Goal: Information Seeking & Learning: Learn about a topic

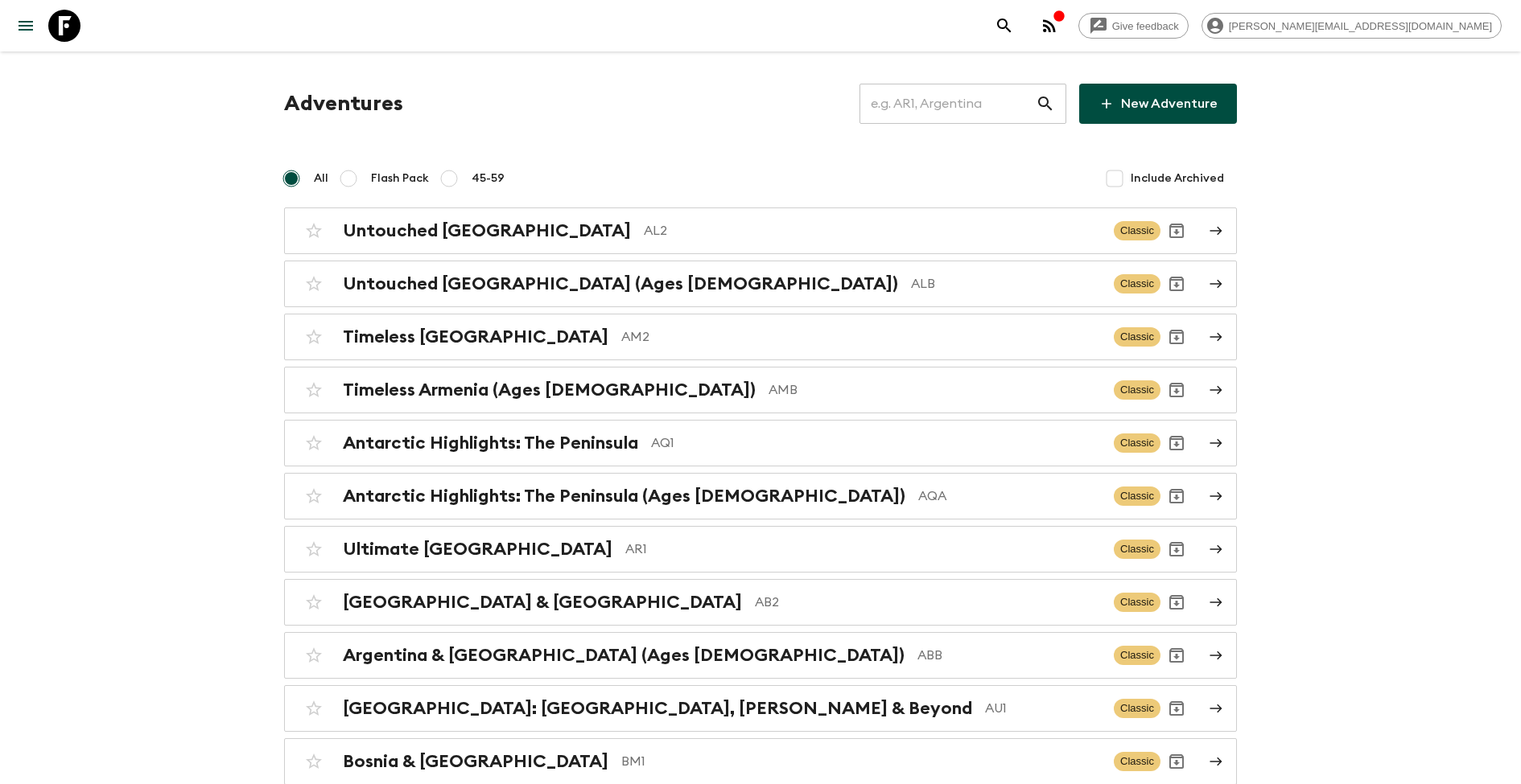
click at [959, 107] on input "text" at bounding box center [948, 104] width 177 height 45
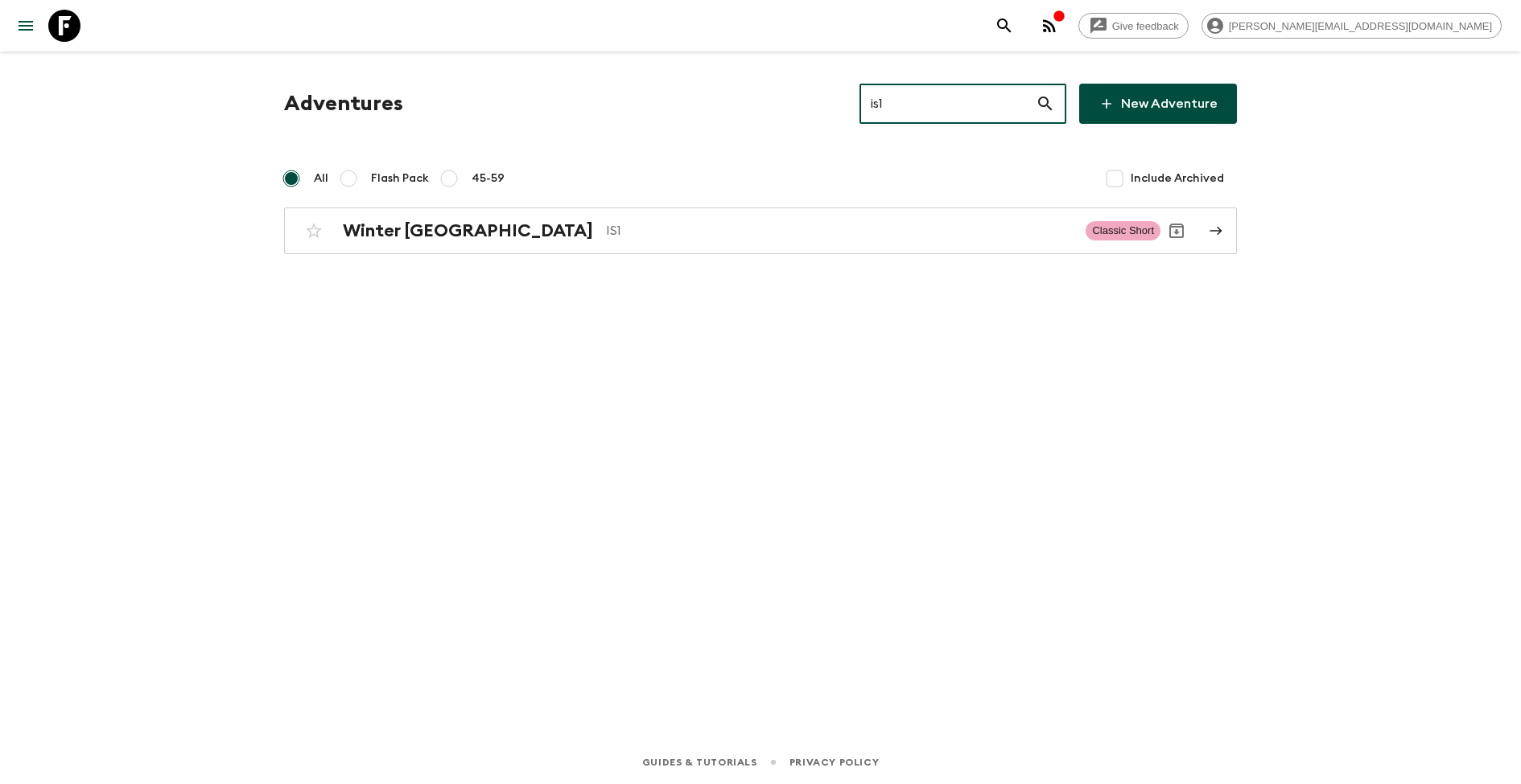
type input "is1"
click at [499, 254] on div "Adventures is1 ​ New Adventure All Flash Pack 45-59 Include Archived Winter [GE…" at bounding box center [760, 374] width 1030 height 645
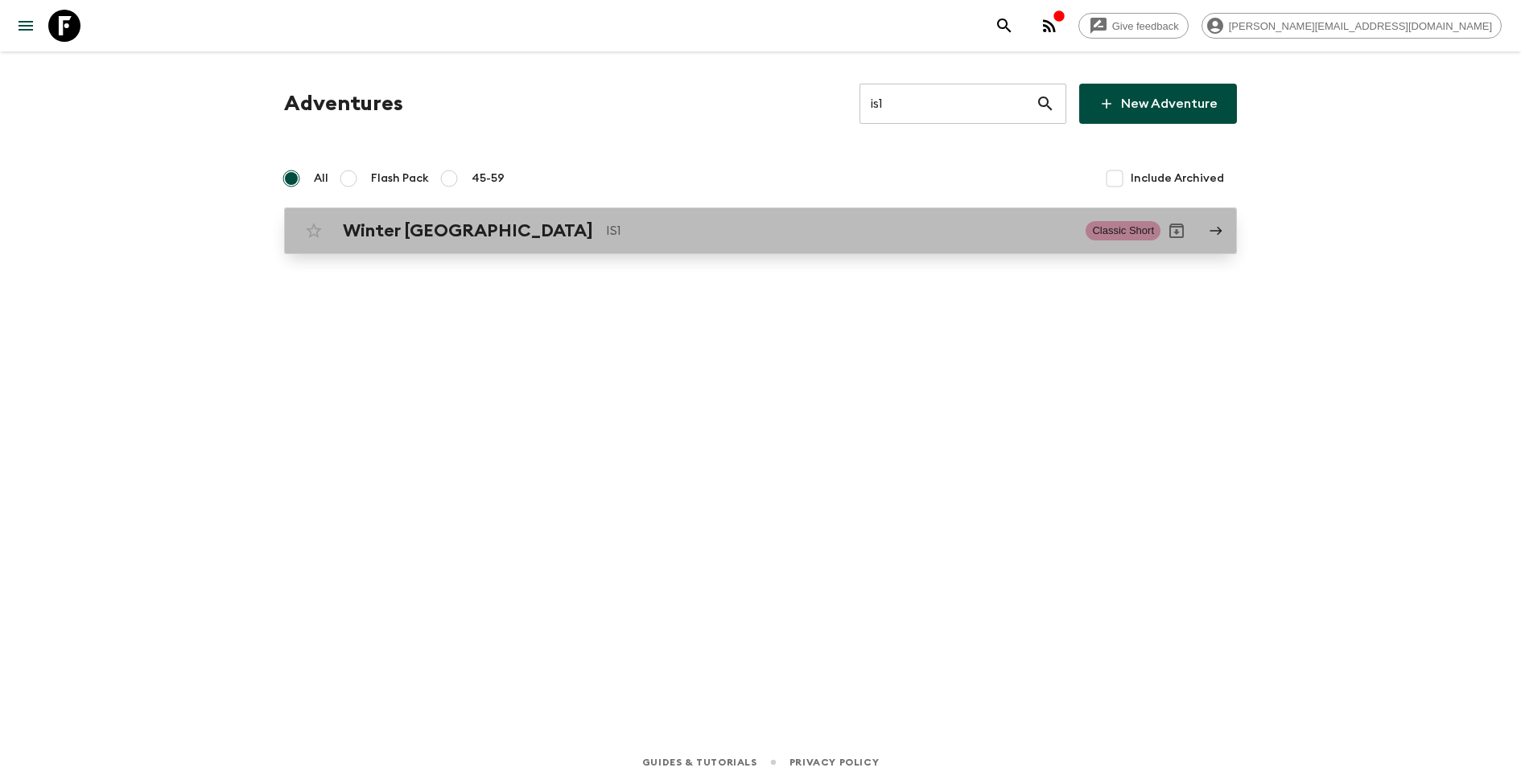
click at [494, 241] on div "Winter Iceland IS1 Classic Short" at bounding box center [729, 231] width 863 height 32
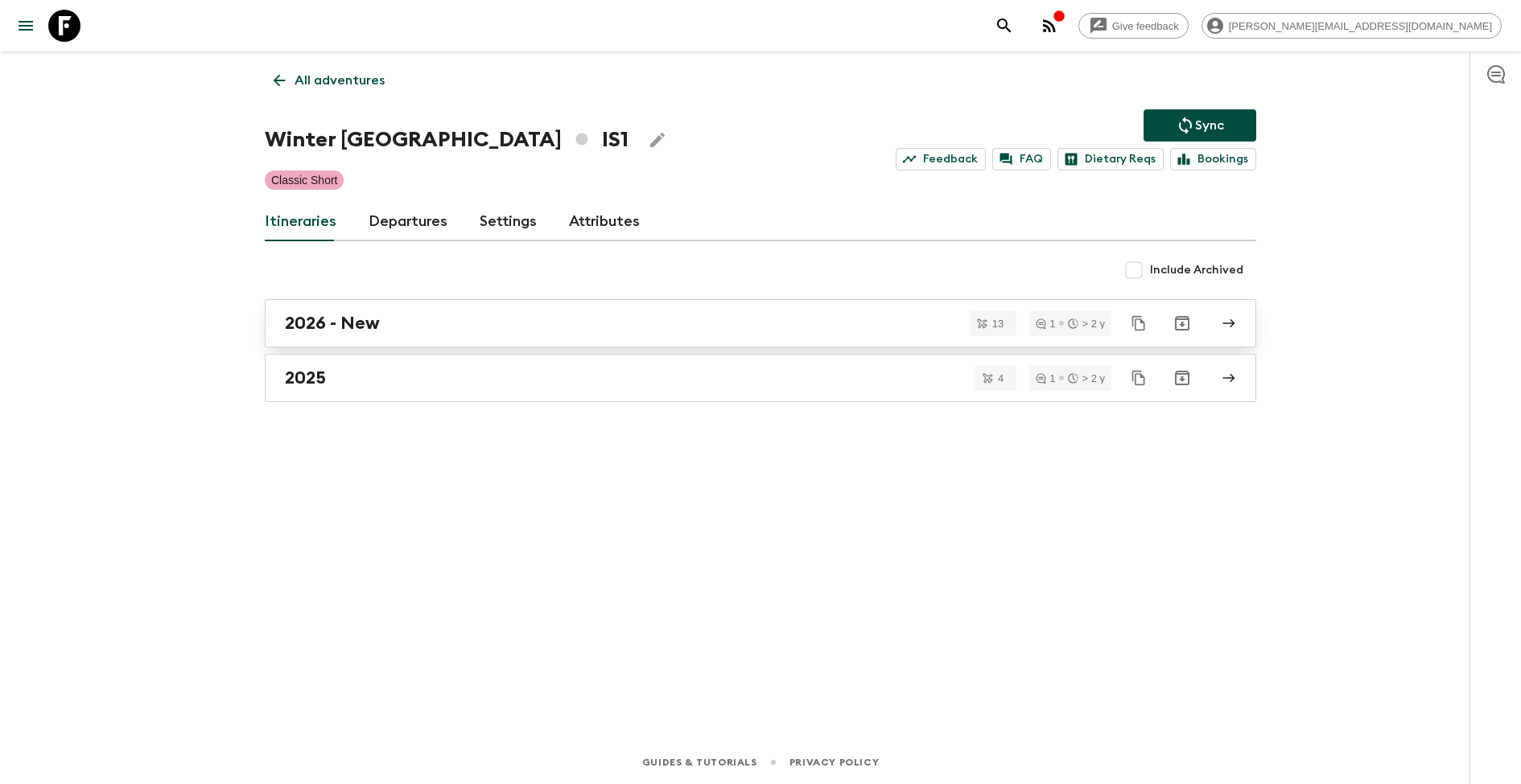
click at [486, 326] on div "2026 - New" at bounding box center [746, 323] width 921 height 21
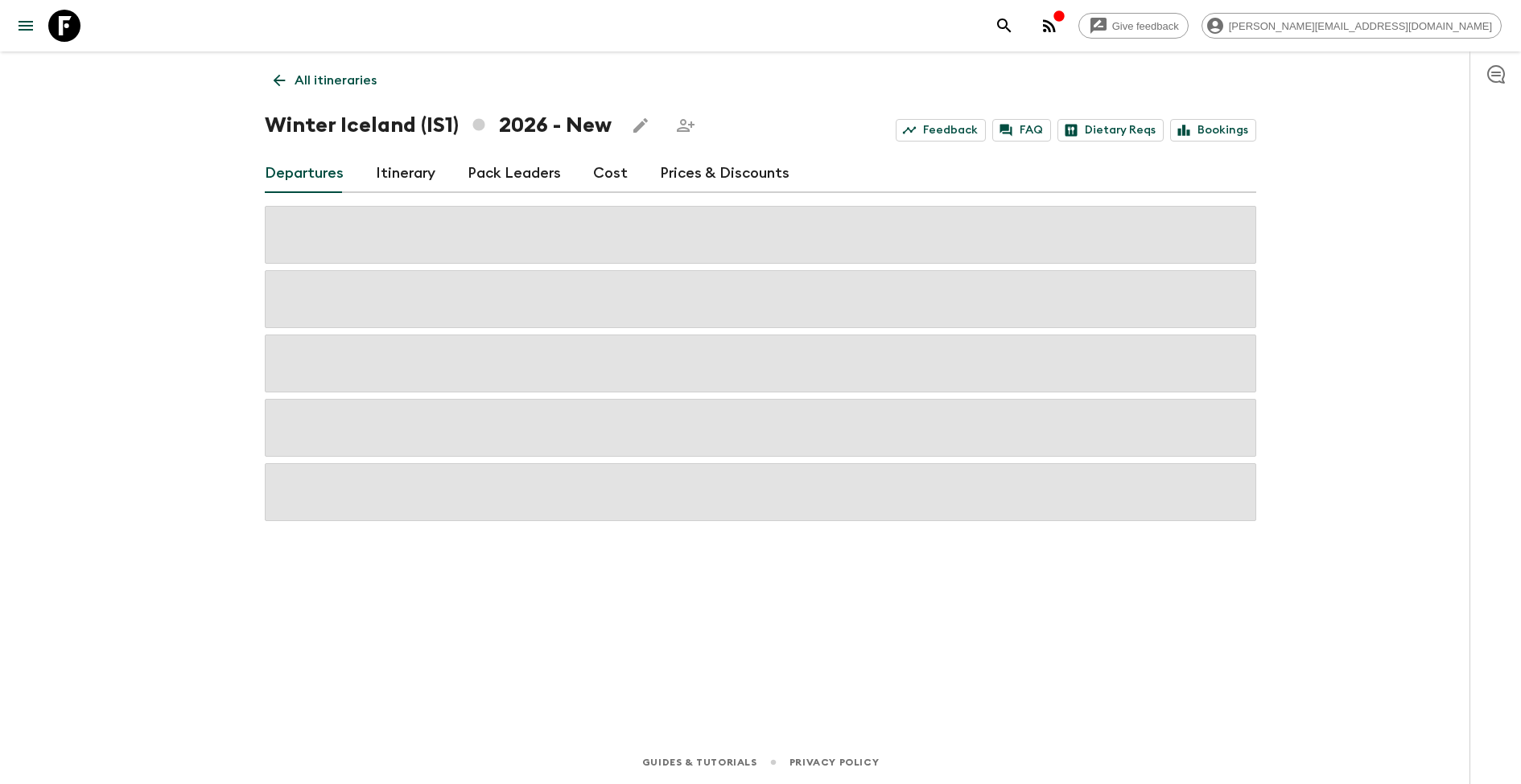
click at [405, 173] on link "Itinerary" at bounding box center [406, 174] width 60 height 39
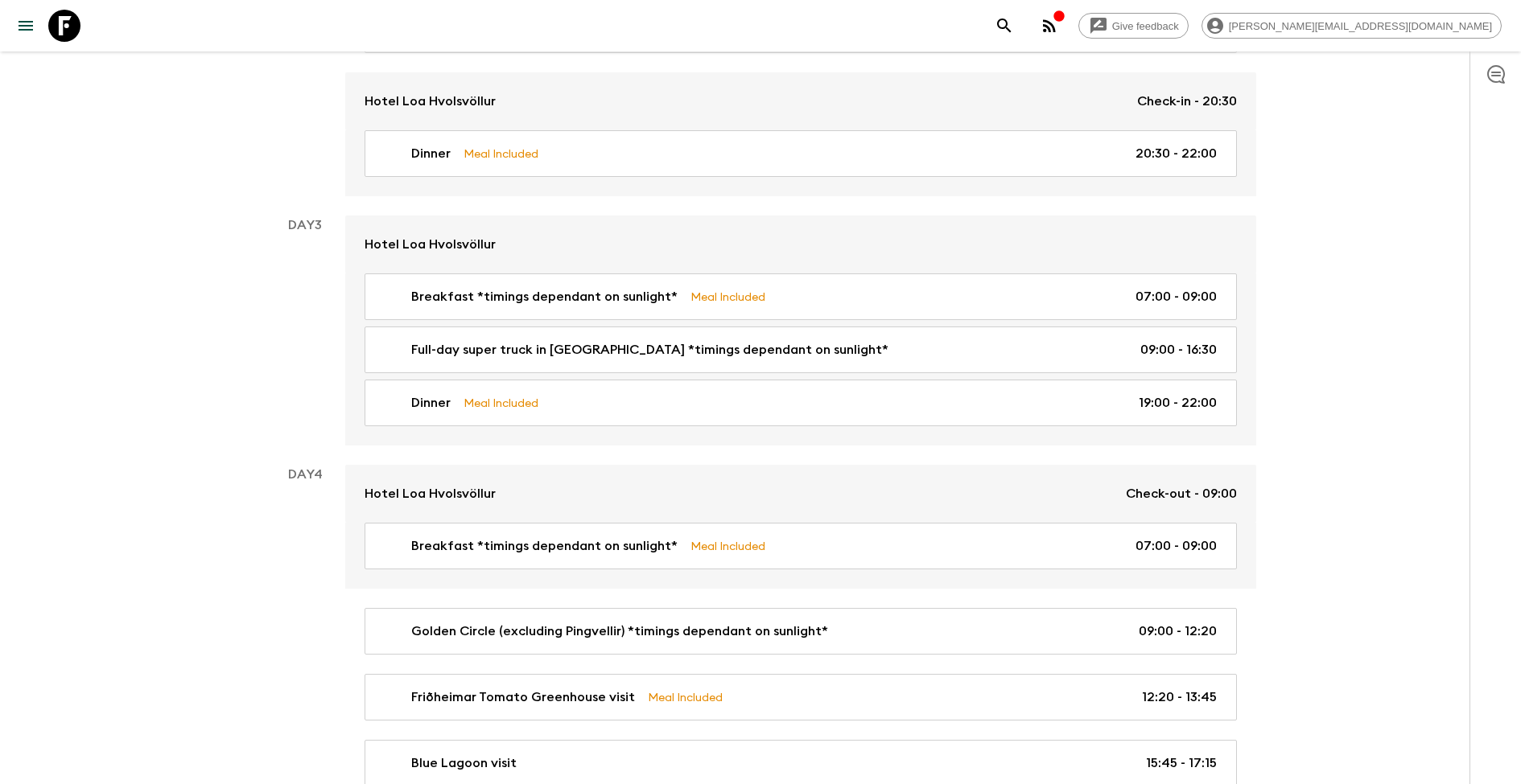
scroll to position [903, 0]
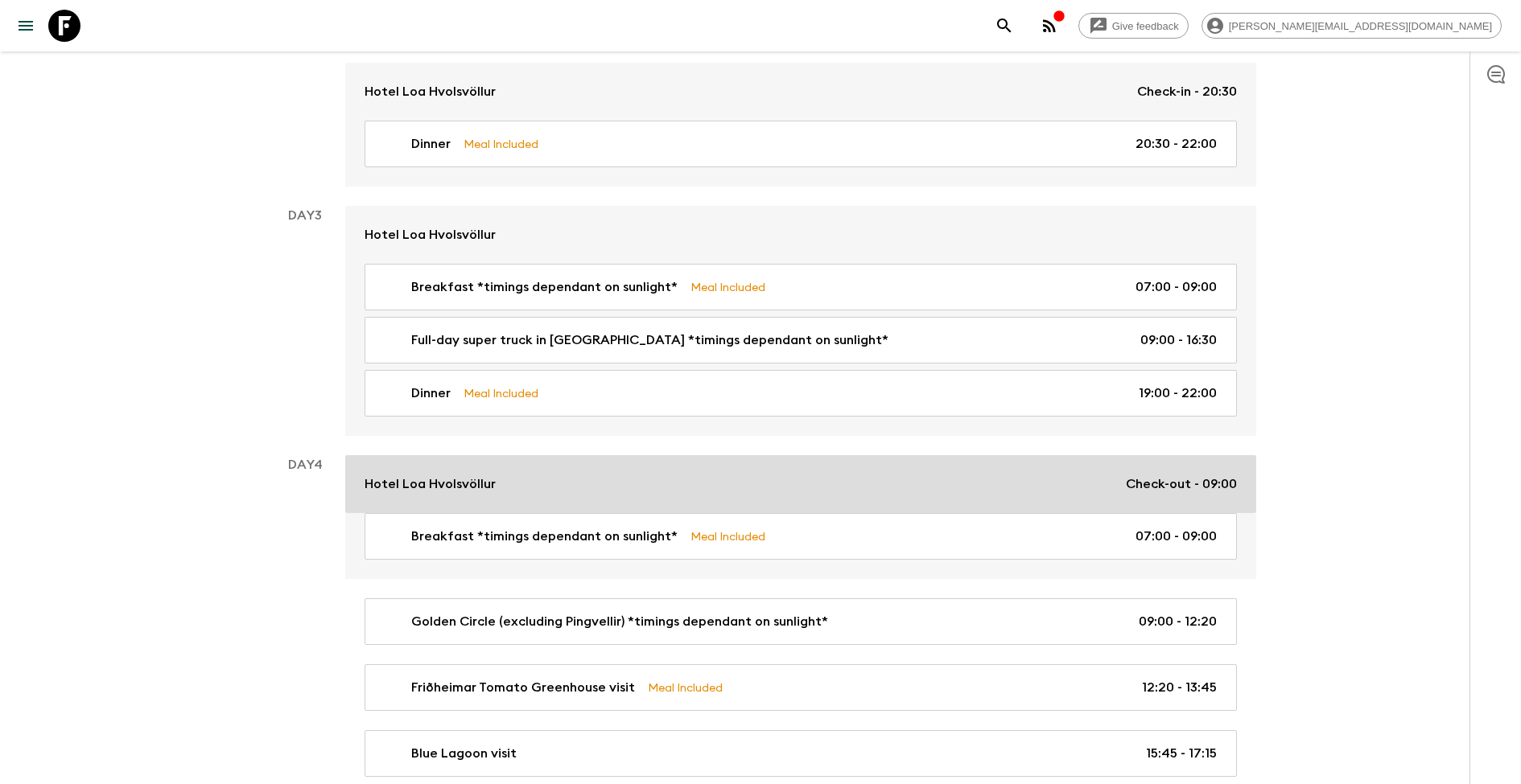
click at [570, 475] on div "Hotel Loa Hvolsvöllur Check-out - 09:00" at bounding box center [801, 484] width 873 height 19
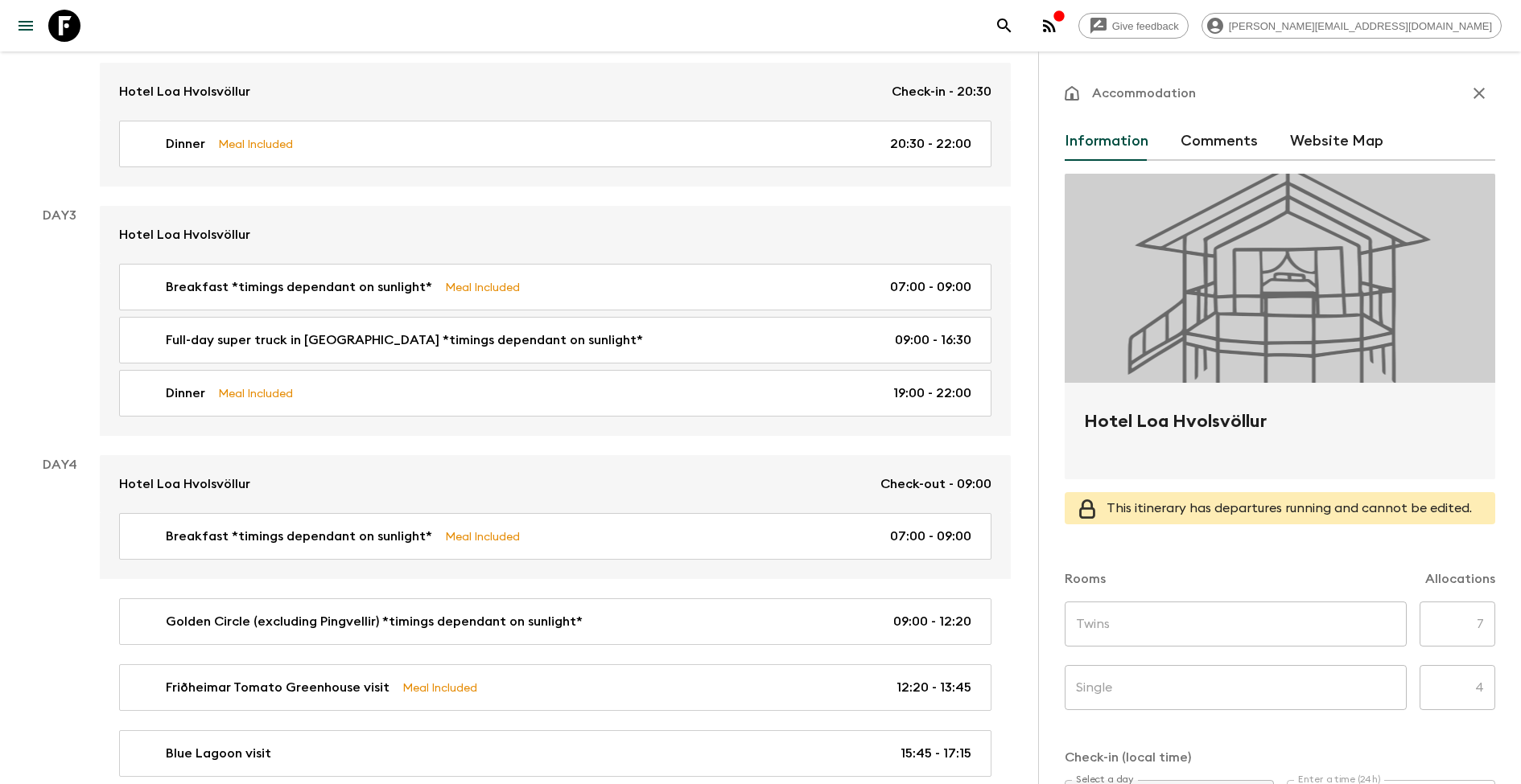
click at [1324, 130] on button "Website Map" at bounding box center [1336, 142] width 93 height 39
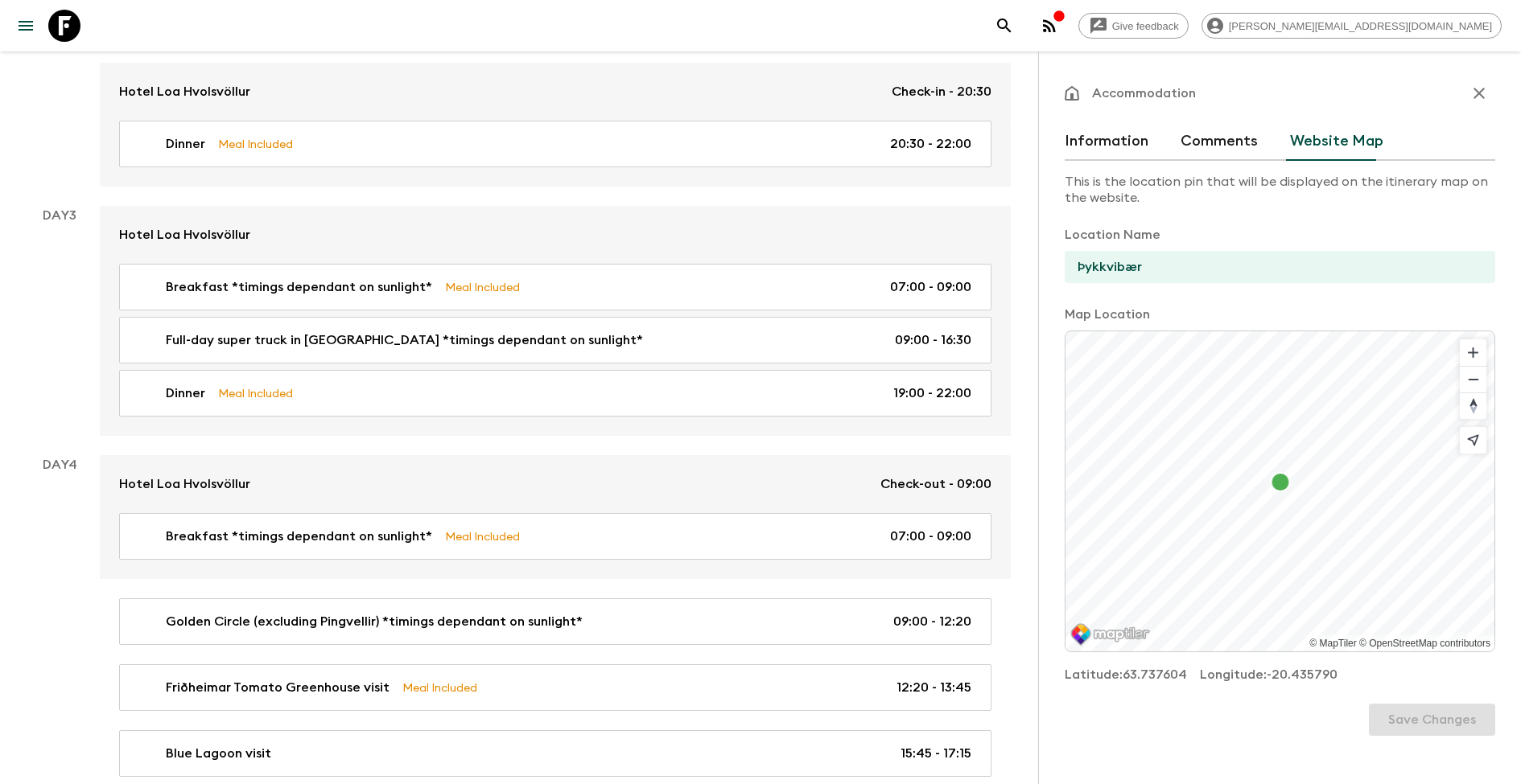
click at [1485, 92] on icon "button" at bounding box center [1480, 93] width 19 height 19
